Goal: Check status

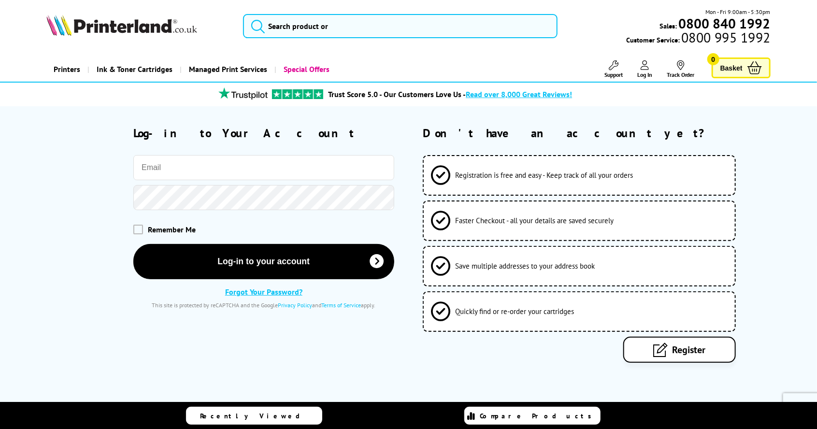
click at [157, 169] on input "email" at bounding box center [263, 167] width 260 height 25
click at [151, 170] on input "email" at bounding box center [263, 167] width 260 height 25
click at [154, 167] on input "email" at bounding box center [263, 167] width 260 height 25
type input "[PERSON_NAME][EMAIL_ADDRESS][PERSON_NAME][DOMAIN_NAME]"
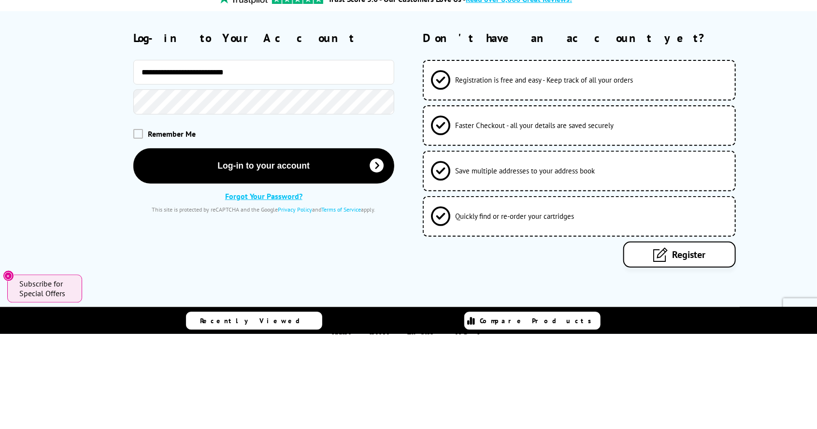
click at [133, 243] on button "Log-in to your account" at bounding box center [263, 260] width 260 height 35
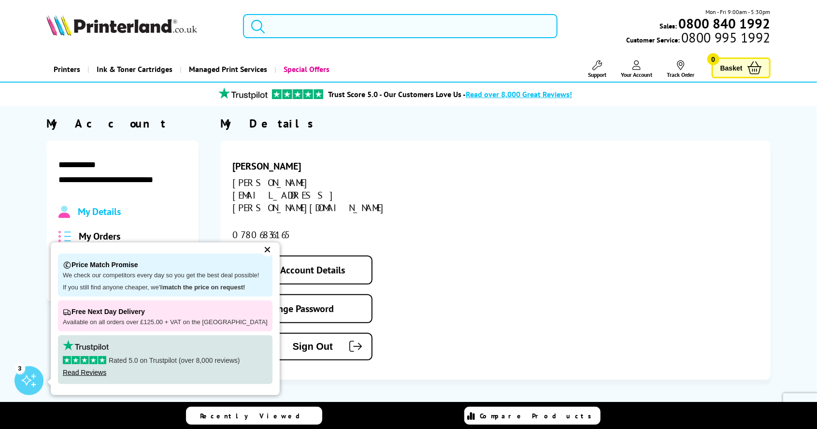
click at [86, 235] on span "My Orders" at bounding box center [100, 236] width 42 height 13
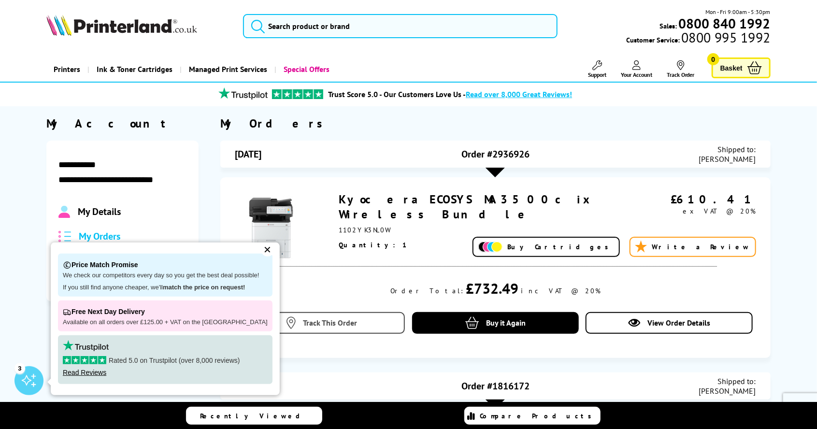
click at [318, 320] on span "Track This Order" at bounding box center [330, 323] width 54 height 10
